Goal: Information Seeking & Learning: Learn about a topic

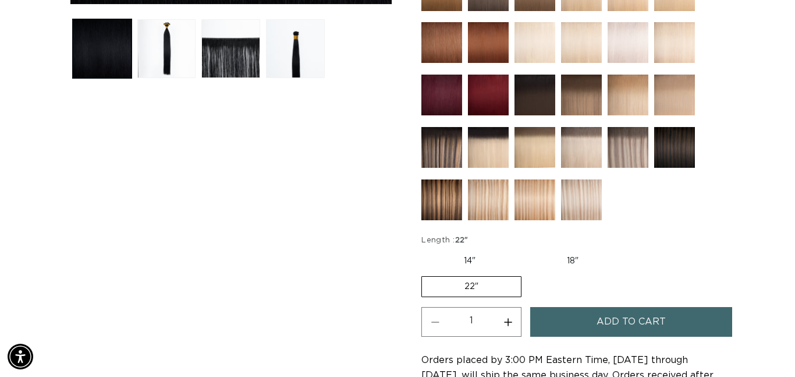
scroll to position [0, 1425]
click at [589, 209] on img at bounding box center [581, 199] width 41 height 41
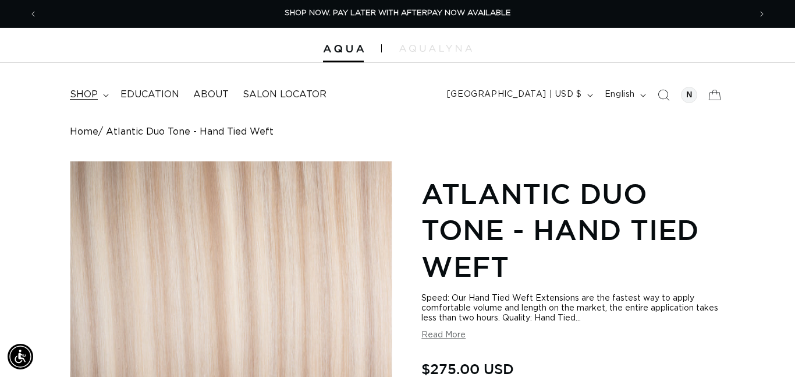
click at [91, 82] on summary "shop" at bounding box center [88, 95] width 51 height 26
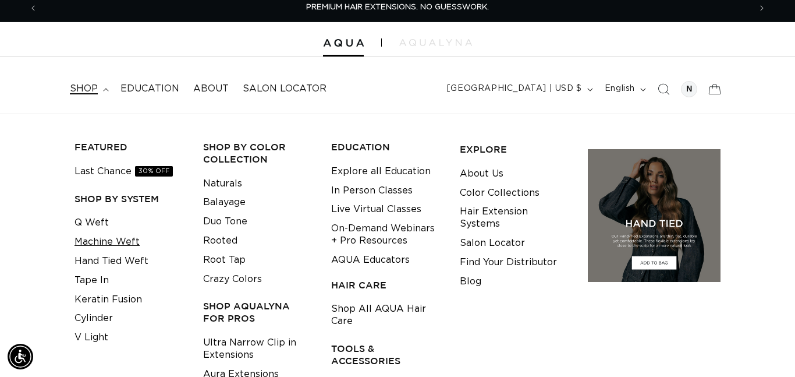
click at [100, 242] on link "Machine Weft" at bounding box center [107, 241] width 65 height 19
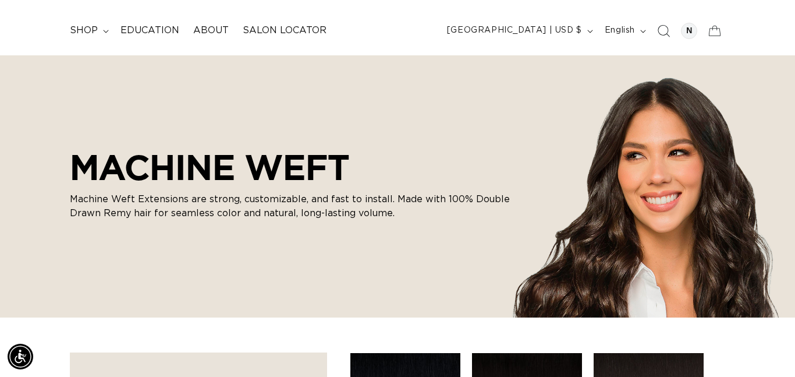
scroll to position [0, 1425]
click at [684, 29] on div at bounding box center [689, 31] width 16 height 16
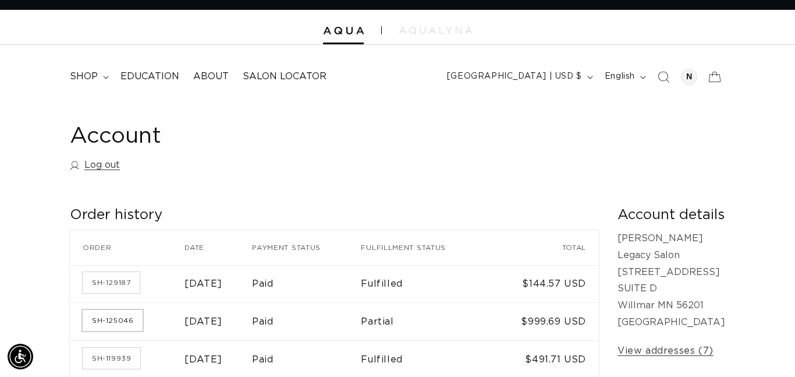
scroll to position [0, 713]
click at [100, 334] on td "SH-125046" at bounding box center [127, 321] width 115 height 38
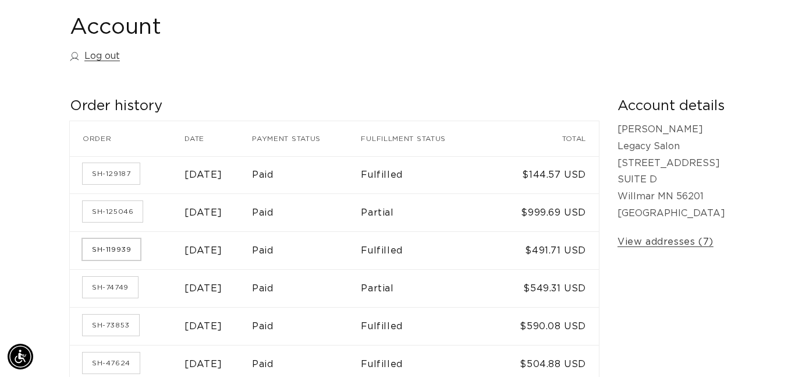
scroll to position [0, 0]
click at [115, 247] on link "SH-119939" at bounding box center [112, 249] width 58 height 21
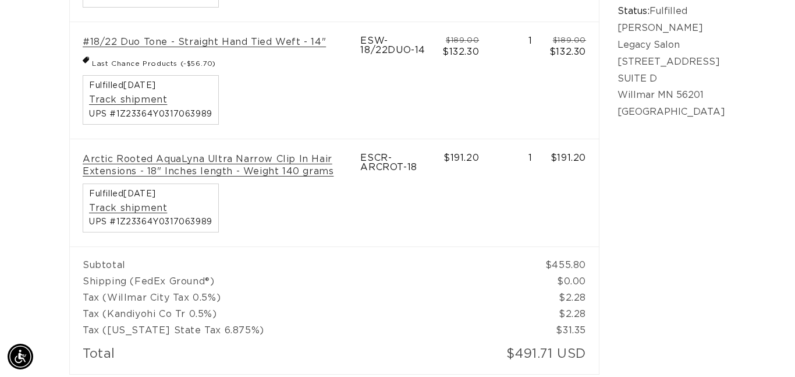
scroll to position [0, 713]
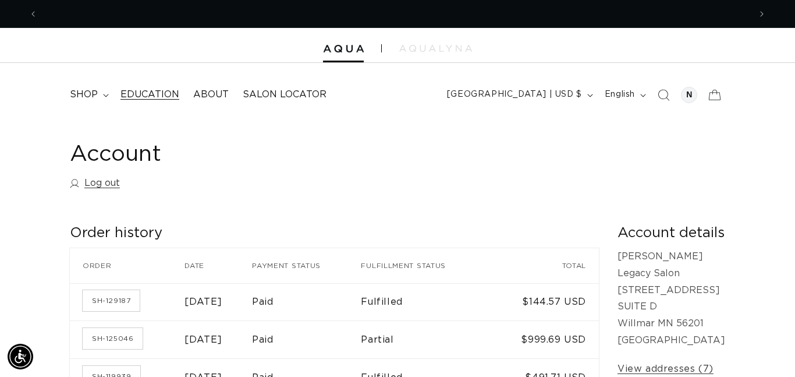
scroll to position [0, 713]
click at [135, 95] on span "Education" at bounding box center [150, 95] width 59 height 12
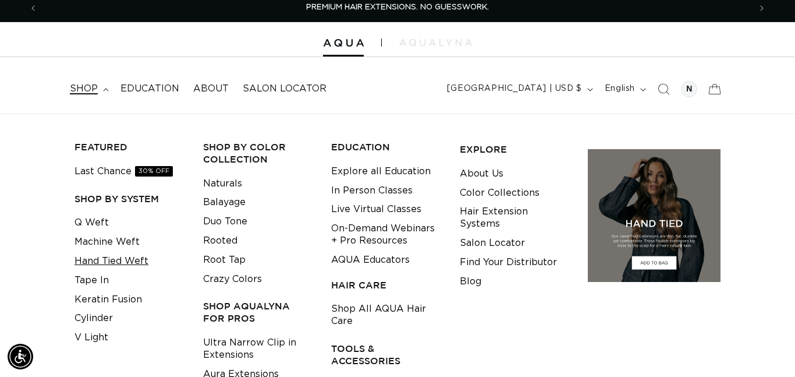
click at [104, 261] on link "Hand Tied Weft" at bounding box center [112, 261] width 74 height 19
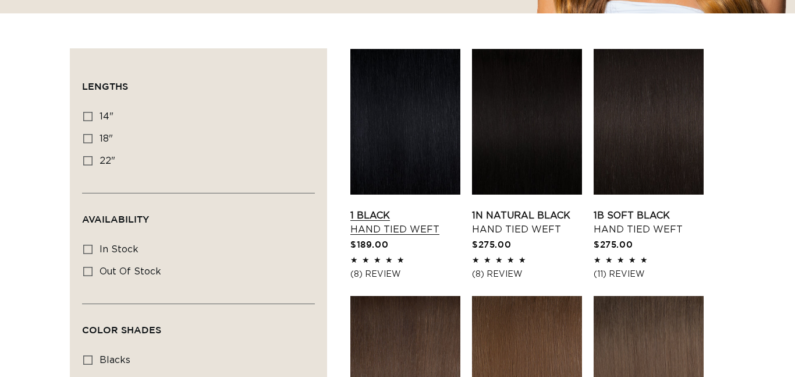
scroll to position [368, 0]
click at [399, 208] on link "1 Black Hand Tied Weft" at bounding box center [406, 222] width 110 height 28
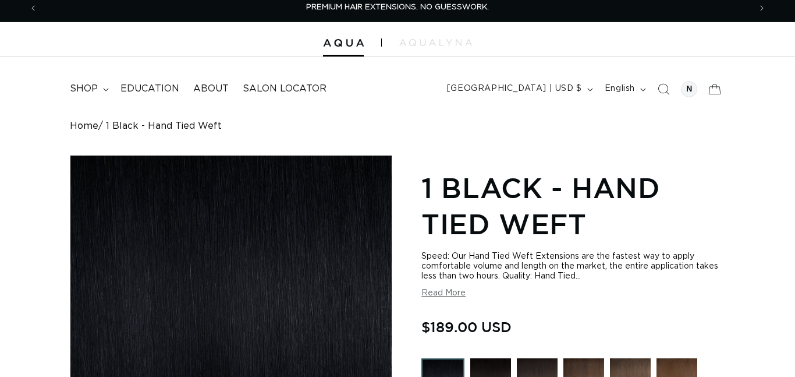
scroll to position [6, 0]
click at [443, 288] on button "Read More" at bounding box center [444, 293] width 44 height 10
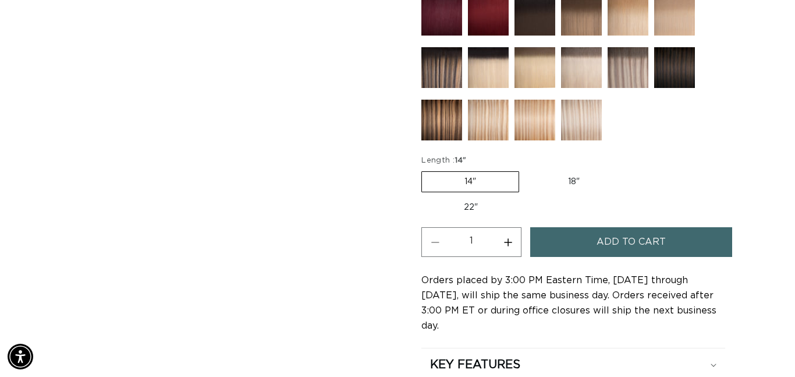
scroll to position [882, 0]
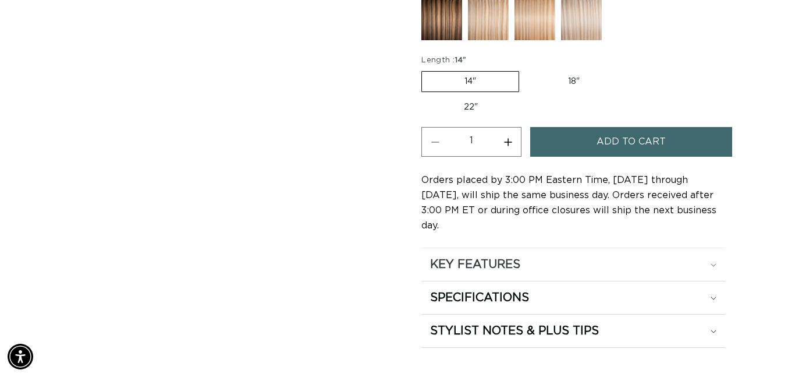
click at [712, 257] on div "KEY FEATURES" at bounding box center [573, 264] width 286 height 15
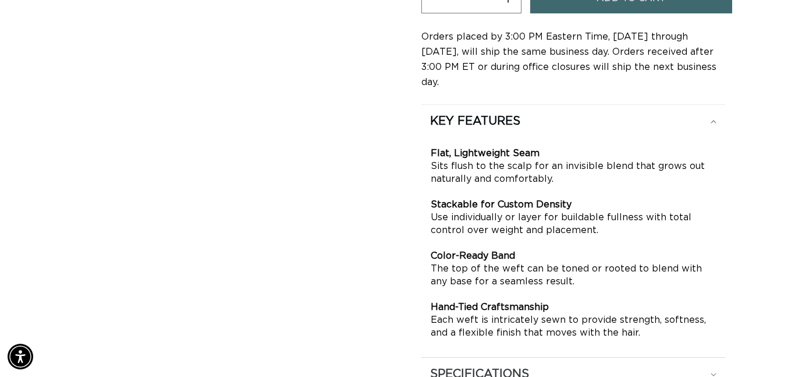
scroll to position [1081, 0]
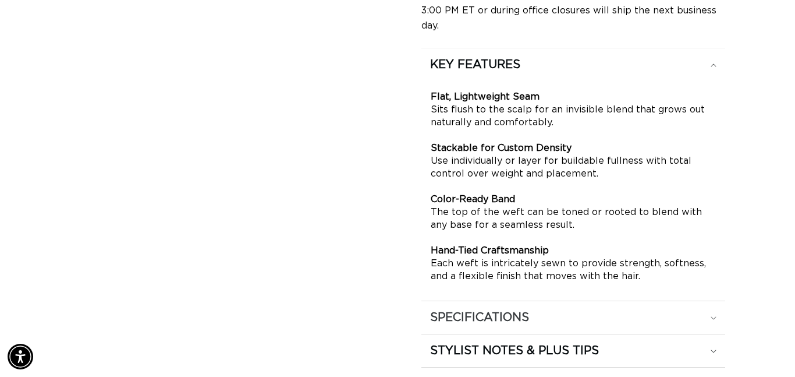
click at [707, 310] on div "SPECIFICATIONS" at bounding box center [573, 317] width 286 height 15
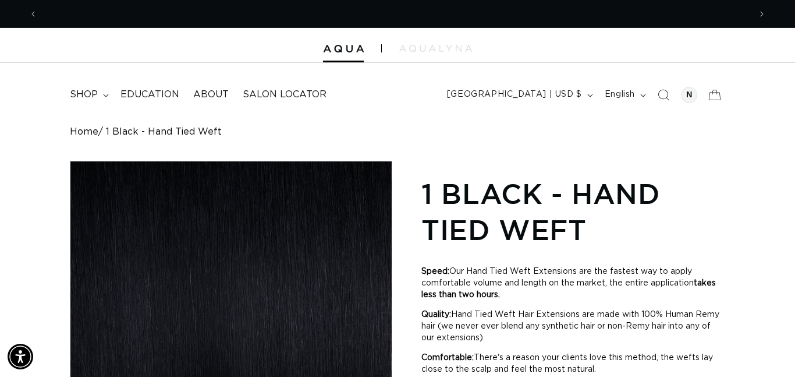
scroll to position [0, 713]
click at [85, 89] on span "shop" at bounding box center [84, 95] width 28 height 12
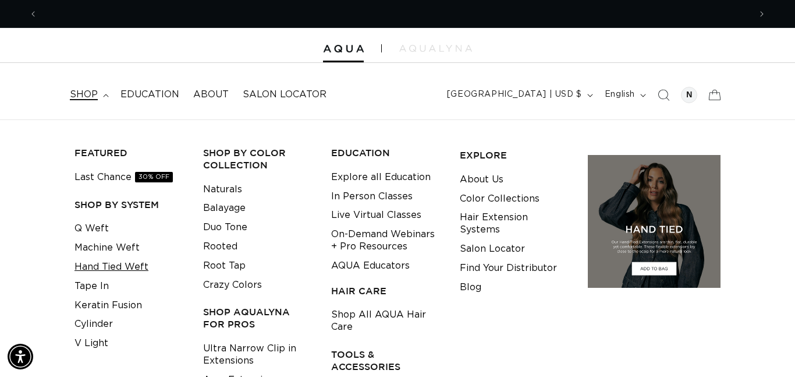
scroll to position [0, 1425]
click at [112, 247] on link "Machine Weft" at bounding box center [107, 247] width 65 height 19
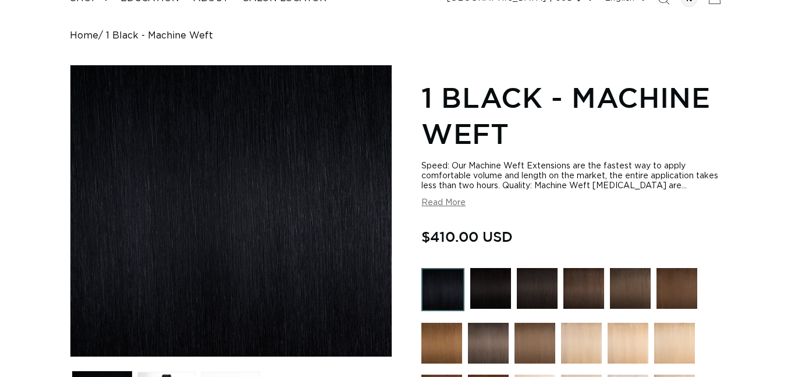
scroll to position [104, 0]
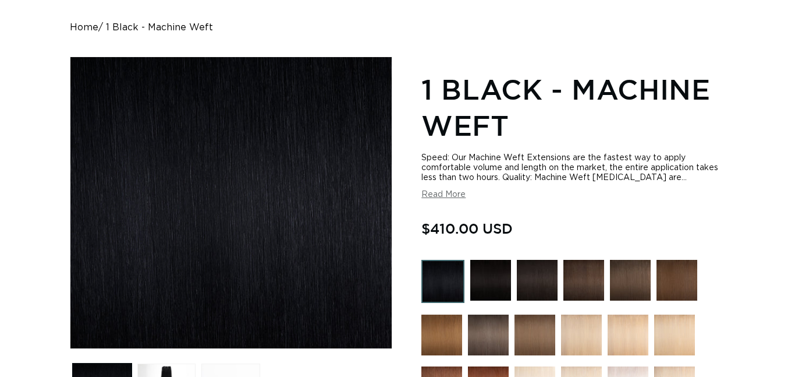
click at [447, 190] on button "Read More" at bounding box center [444, 195] width 44 height 10
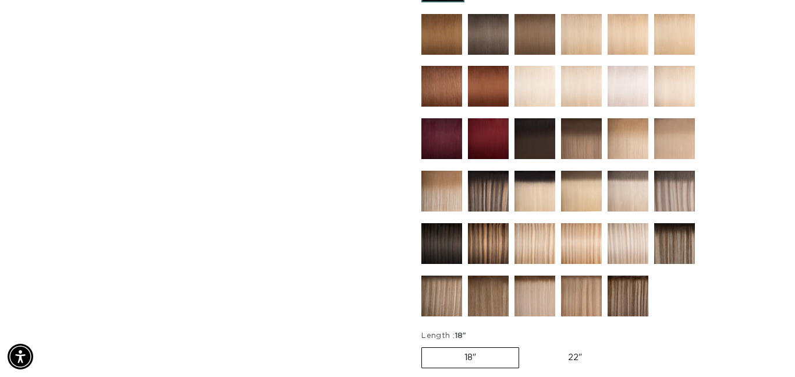
scroll to position [919, 0]
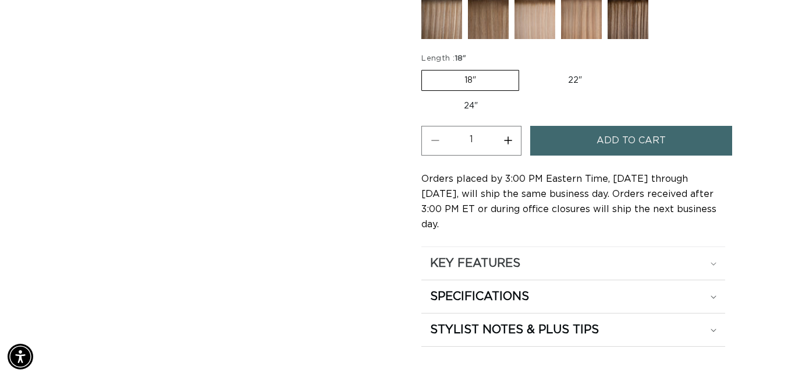
click at [544, 256] on div "KEY FEATURES" at bounding box center [573, 263] width 286 height 15
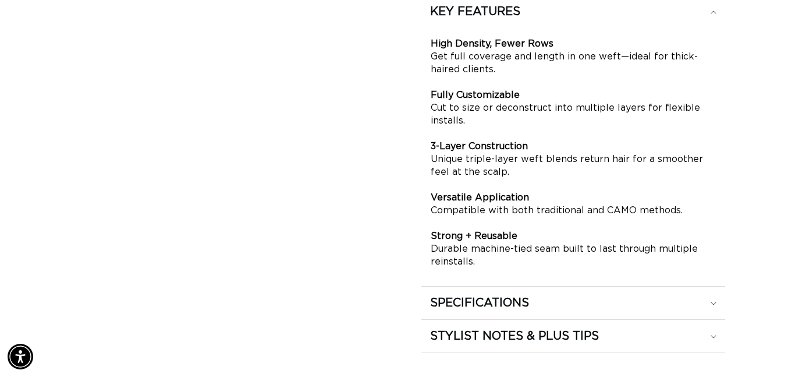
scroll to position [1173, 0]
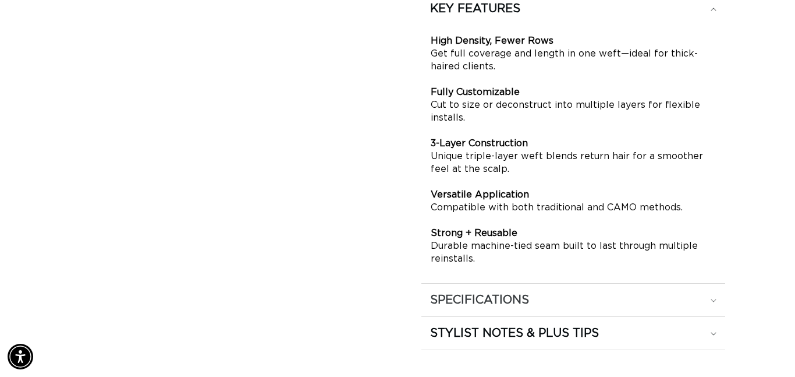
click at [590, 284] on summary "SPECIFICATIONS" at bounding box center [574, 300] width 304 height 33
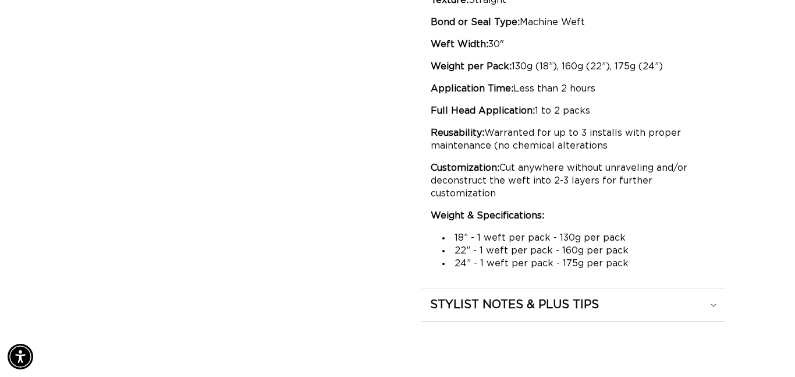
scroll to position [1271, 0]
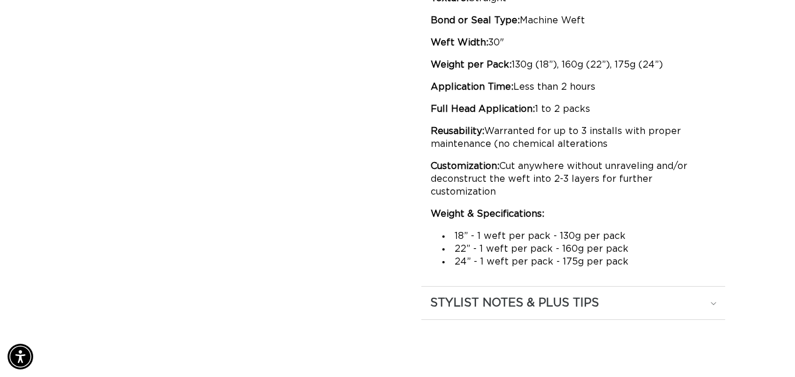
click at [709, 295] on div "STYLIST NOTES & PLUS TIPS" at bounding box center [573, 302] width 286 height 15
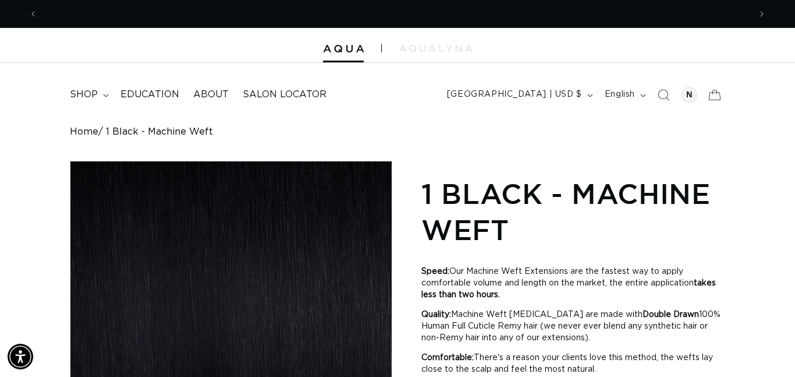
scroll to position [0, 1425]
